Goal: Unclear

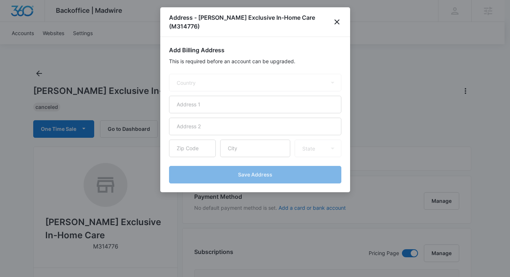
select select "US"
click at [336, 18] on icon "close" at bounding box center [337, 22] width 9 height 9
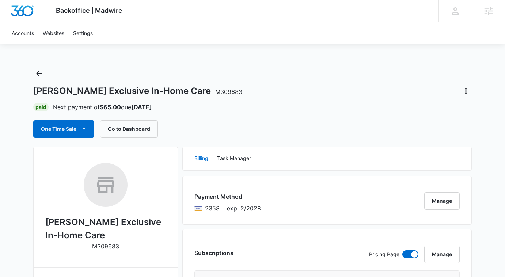
click at [255, 107] on div "Paid Next payment of $65.00 due Aug 19" at bounding box center [252, 107] width 438 height 9
